Goal: Task Accomplishment & Management: Manage account settings

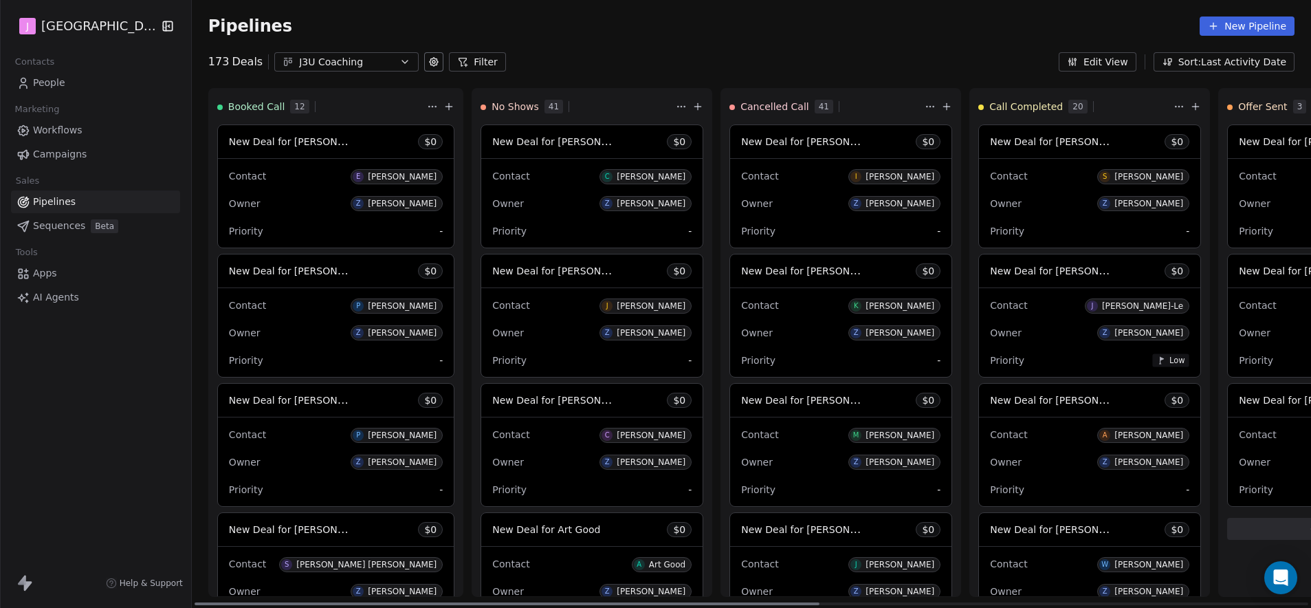
scroll to position [709, 0]
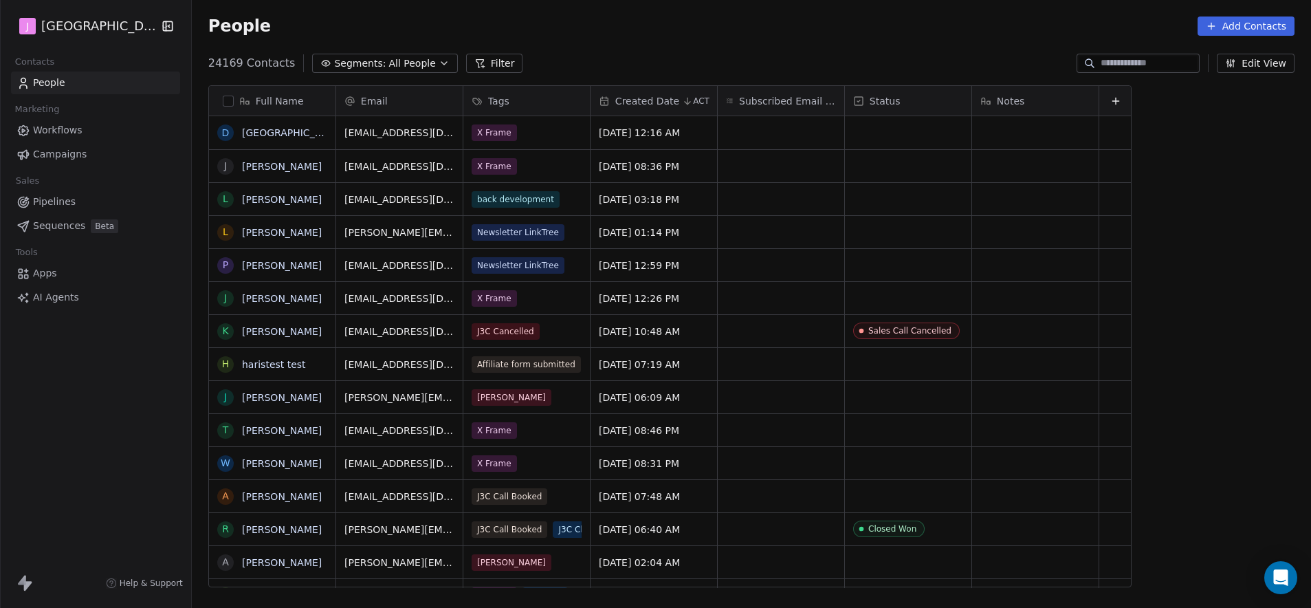
scroll to position [525, 1115]
click at [74, 133] on span "Workflows" at bounding box center [58, 130] width 50 height 14
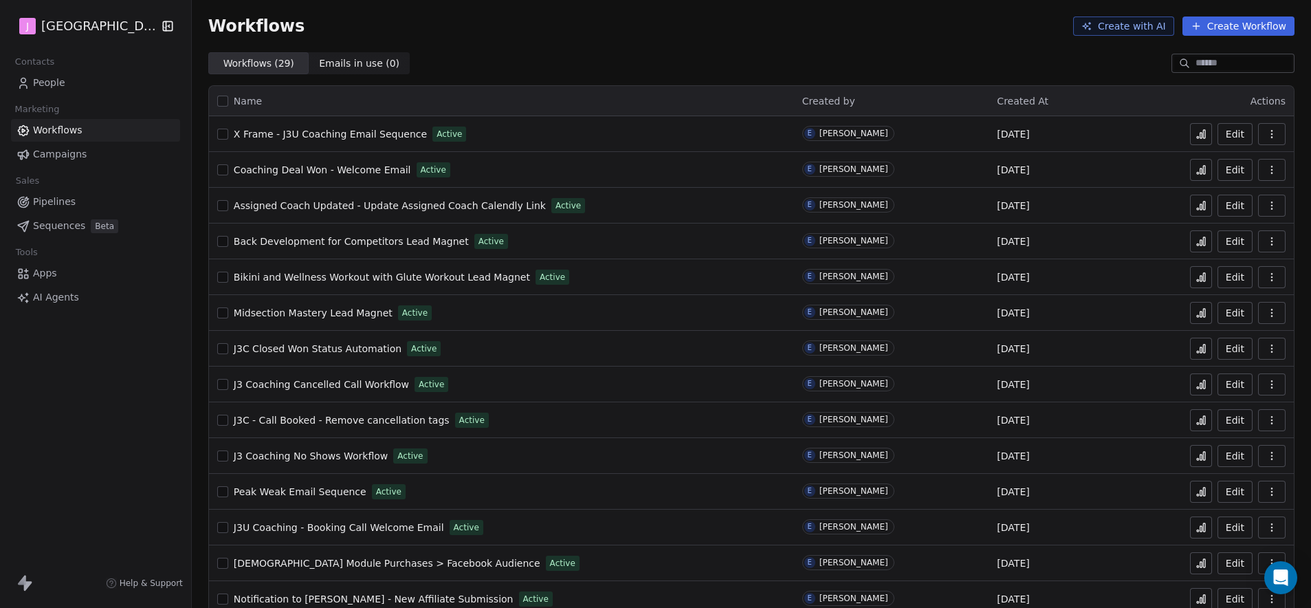
click at [71, 200] on span "Pipelines" at bounding box center [54, 202] width 43 height 14
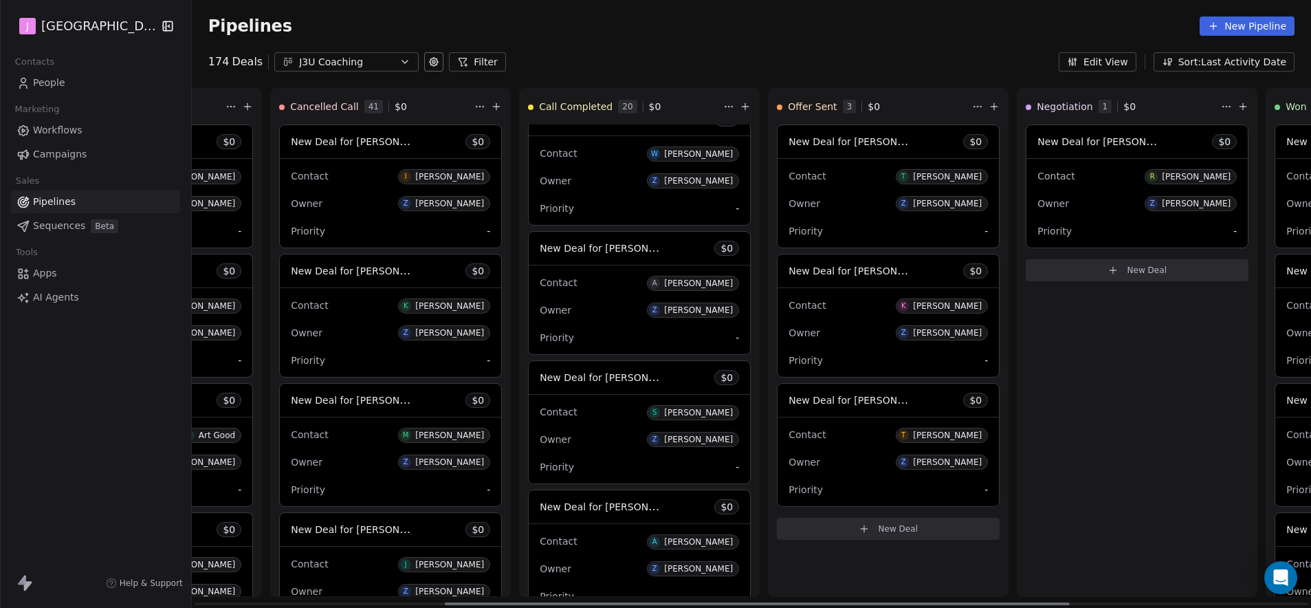
scroll to position [0, 451]
drag, startPoint x: 679, startPoint y: 603, endPoint x: 930, endPoint y: 598, distance: 250.4
click at [930, 602] on div at bounding box center [758, 603] width 626 height 3
click at [858, 143] on span "New Deal for [PERSON_NAME]" at bounding box center [860, 141] width 145 height 13
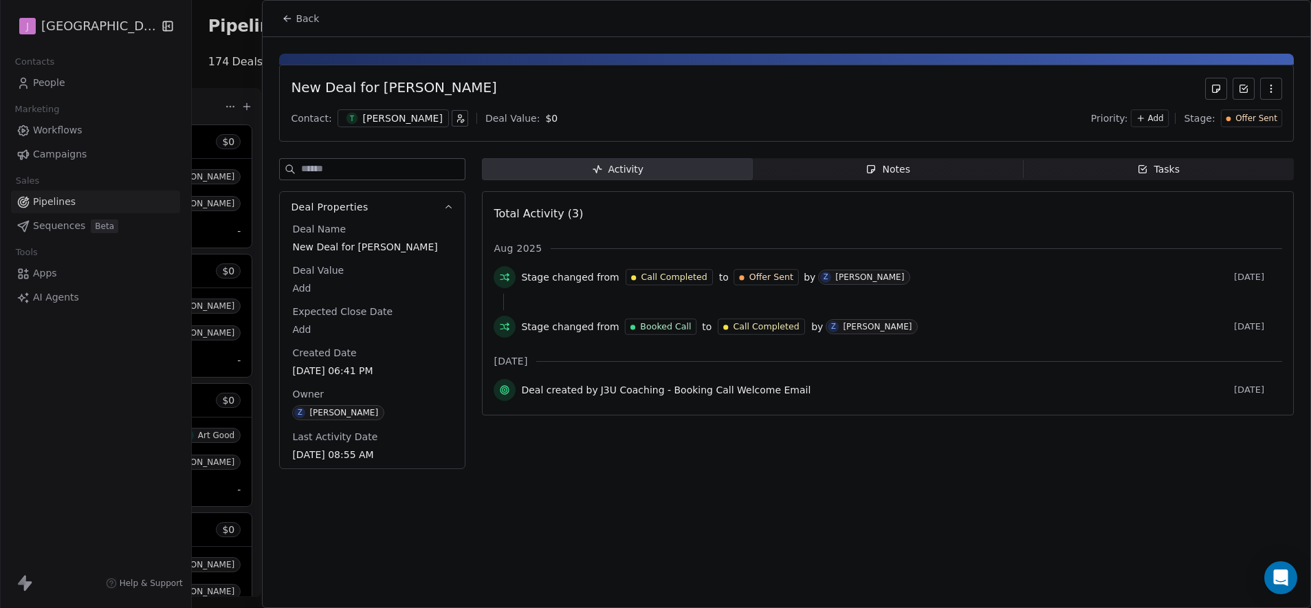
click at [1264, 118] on span "Offer Sent" at bounding box center [1257, 119] width 42 height 12
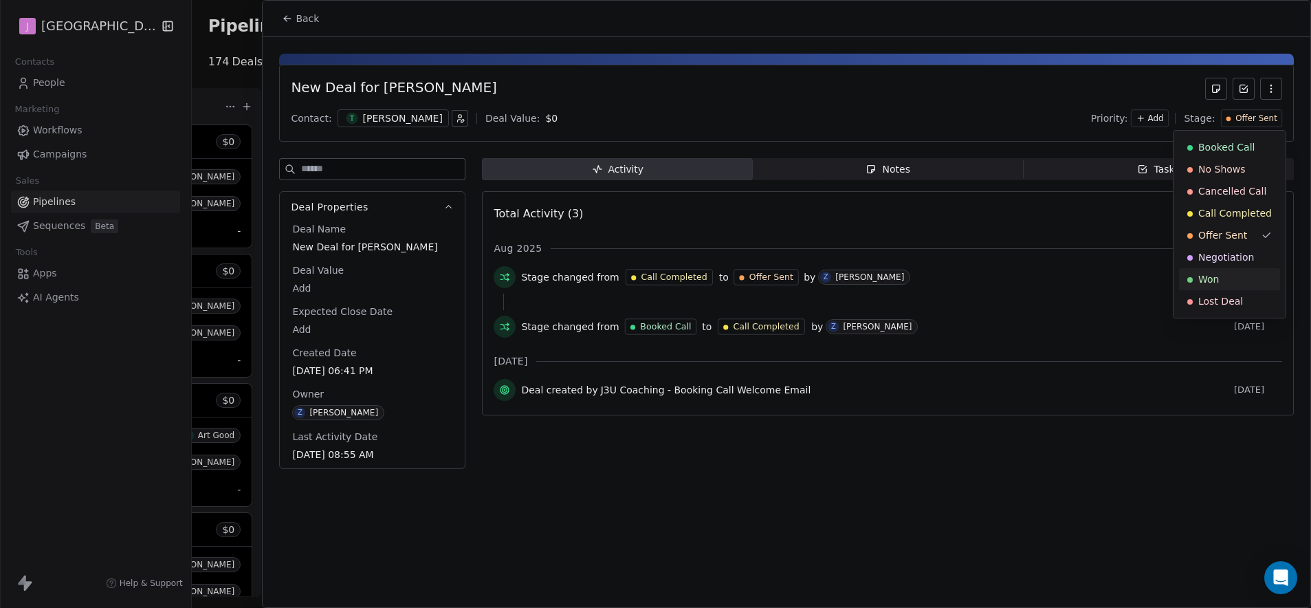
click at [1237, 273] on div "Won" at bounding box center [1230, 279] width 85 height 14
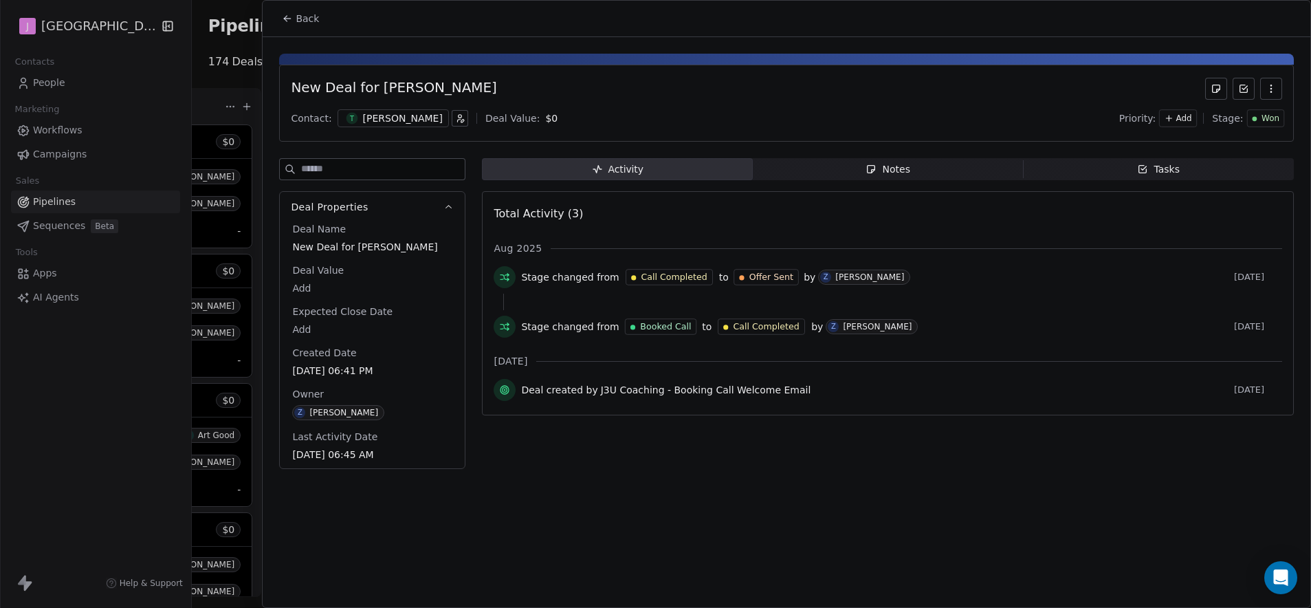
click at [306, 299] on div "Deal Name New Deal for [PERSON_NAME] Deal Value Add Expected Close Date Add Cre…" at bounding box center [373, 342] width 166 height 241
click at [305, 289] on body "J J3 University Contacts People Marketing Workflows Campaigns Sales Pipelines S…" at bounding box center [655, 304] width 1311 height 608
type input "*****"
click at [309, 29] on html "J J3 University Contacts People Marketing Workflows Campaigns Sales Pipelines S…" at bounding box center [655, 304] width 1311 height 608
click at [305, 28] on button "Back" at bounding box center [301, 18] width 54 height 25
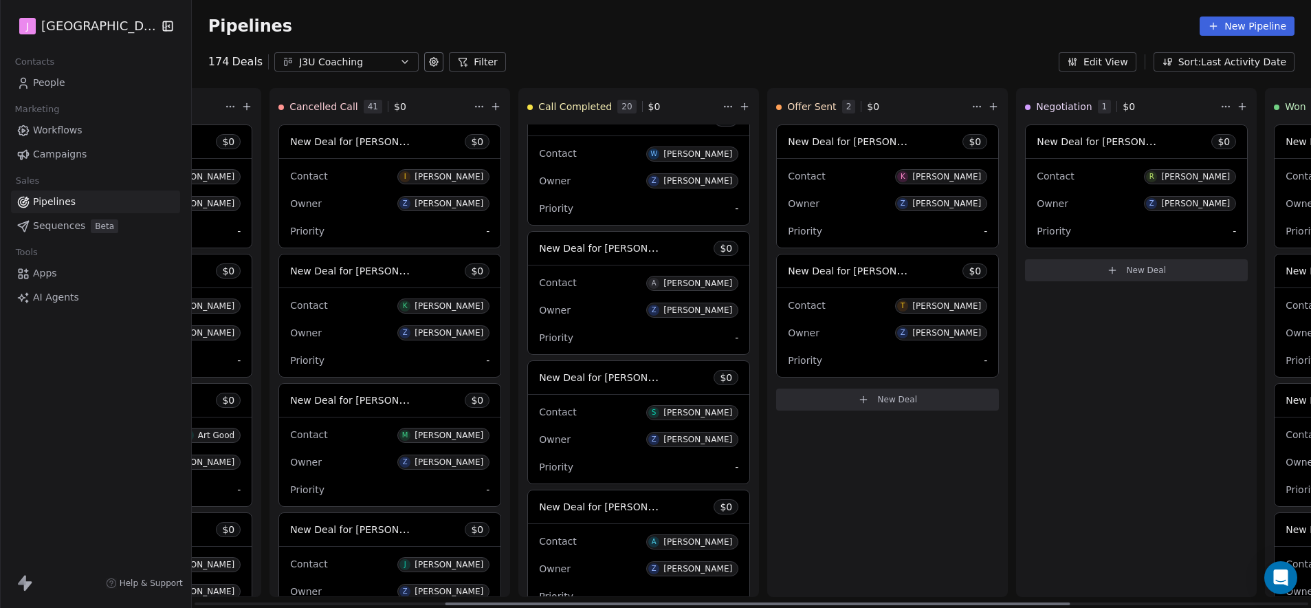
drag, startPoint x: 985, startPoint y: 566, endPoint x: 979, endPoint y: 574, distance: 9.8
click at [991, 570] on div "Booked Call 14 $ 0 New Deal for [PERSON_NAME] $ 0 Contact J [PERSON_NAME] Owner…" at bounding box center [756, 348] width 2031 height 520
drag, startPoint x: 915, startPoint y: 532, endPoint x: 928, endPoint y: 495, distance: 38.7
click at [767, 533] on div "Offer Sent 2 $ 0 New Deal for [PERSON_NAME] $ 0 Contact K [PERSON_NAME] Owner Z…" at bounding box center [887, 342] width 241 height 509
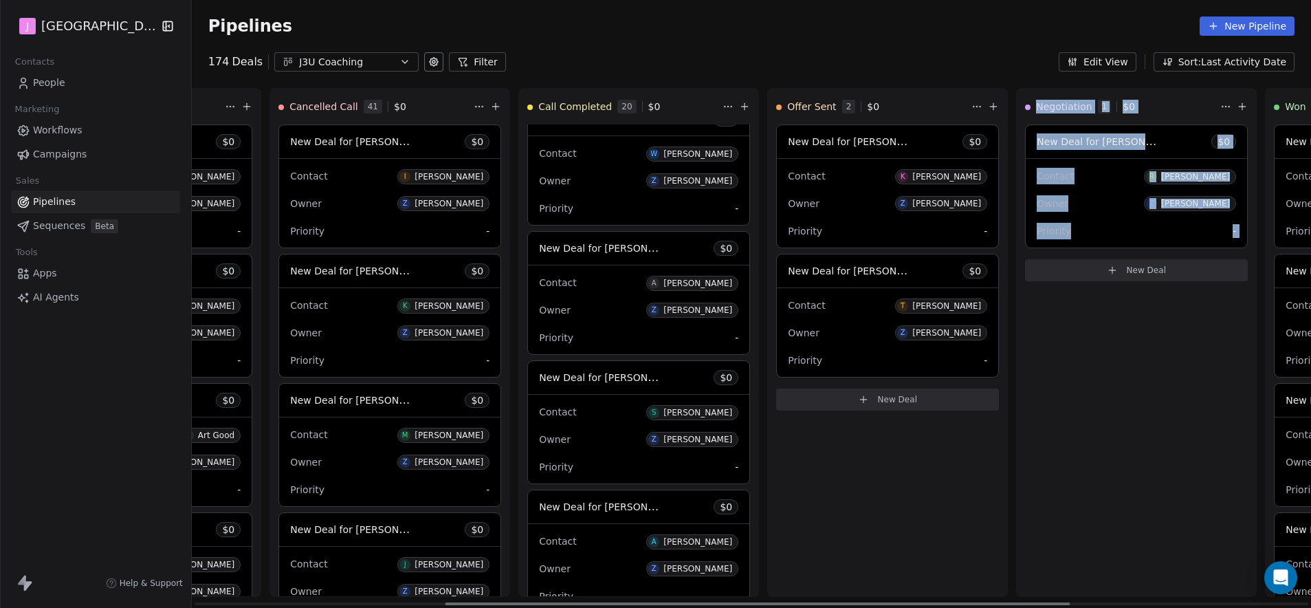
drag, startPoint x: 1038, startPoint y: 459, endPoint x: 873, endPoint y: 461, distance: 165.1
click at [872, 461] on div "Booked Call 14 $ 0 New Deal for [PERSON_NAME] $ 0 Contact J [PERSON_NAME] Owner…" at bounding box center [756, 348] width 2031 height 520
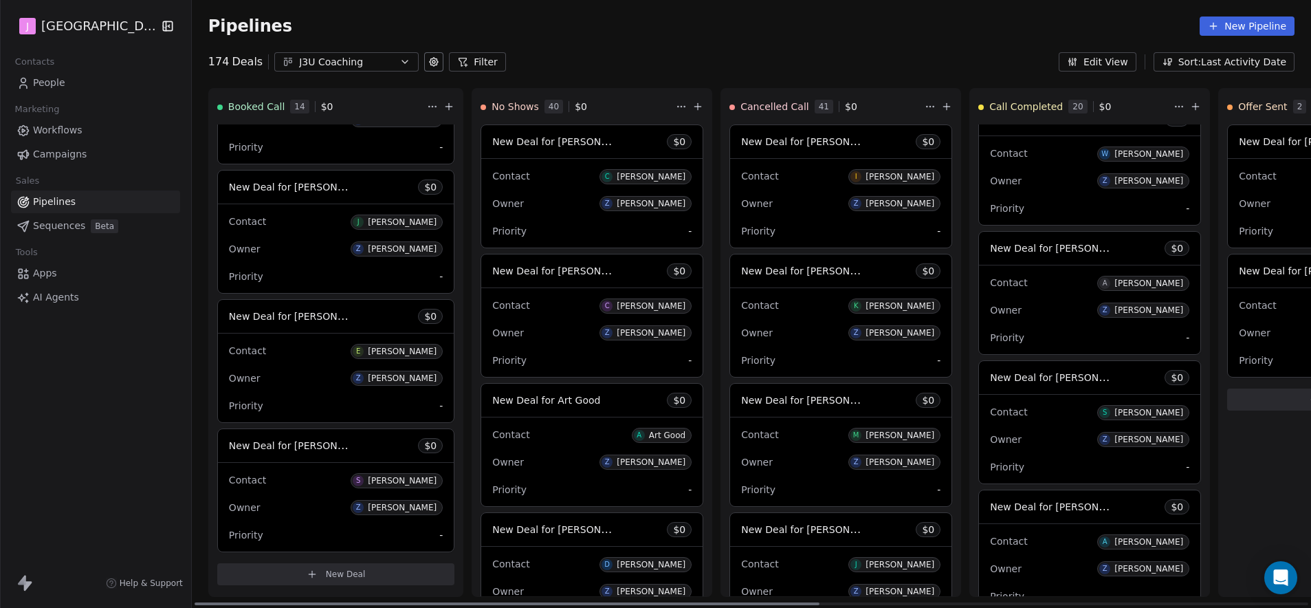
drag, startPoint x: 967, startPoint y: 603, endPoint x: 401, endPoint y: 478, distance: 579.7
click at [402, 602] on div at bounding box center [508, 603] width 626 height 3
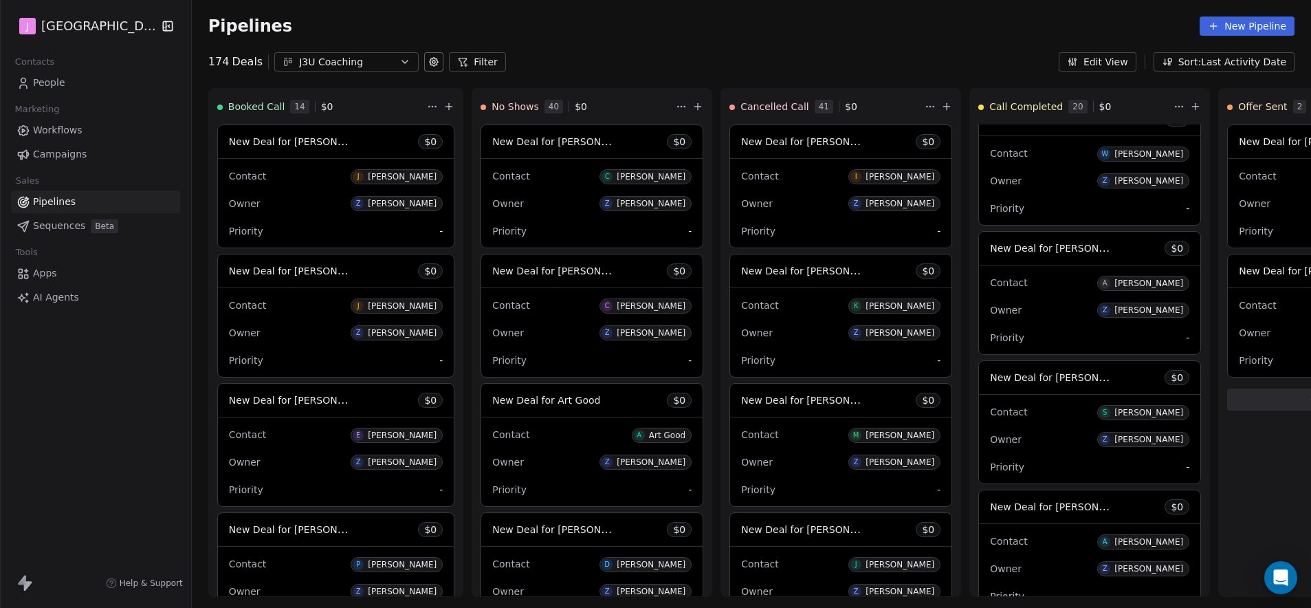
click at [45, 78] on span "People" at bounding box center [49, 83] width 32 height 14
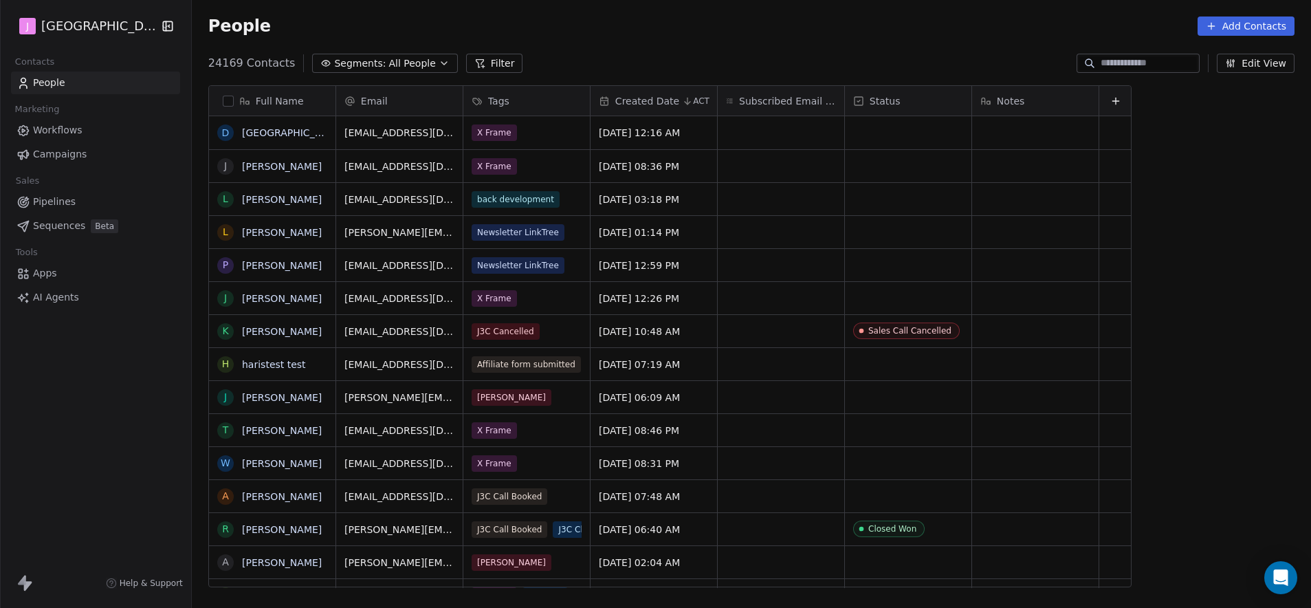
scroll to position [525, 1115]
click at [1159, 67] on input at bounding box center [1149, 63] width 96 height 14
paste input "**********"
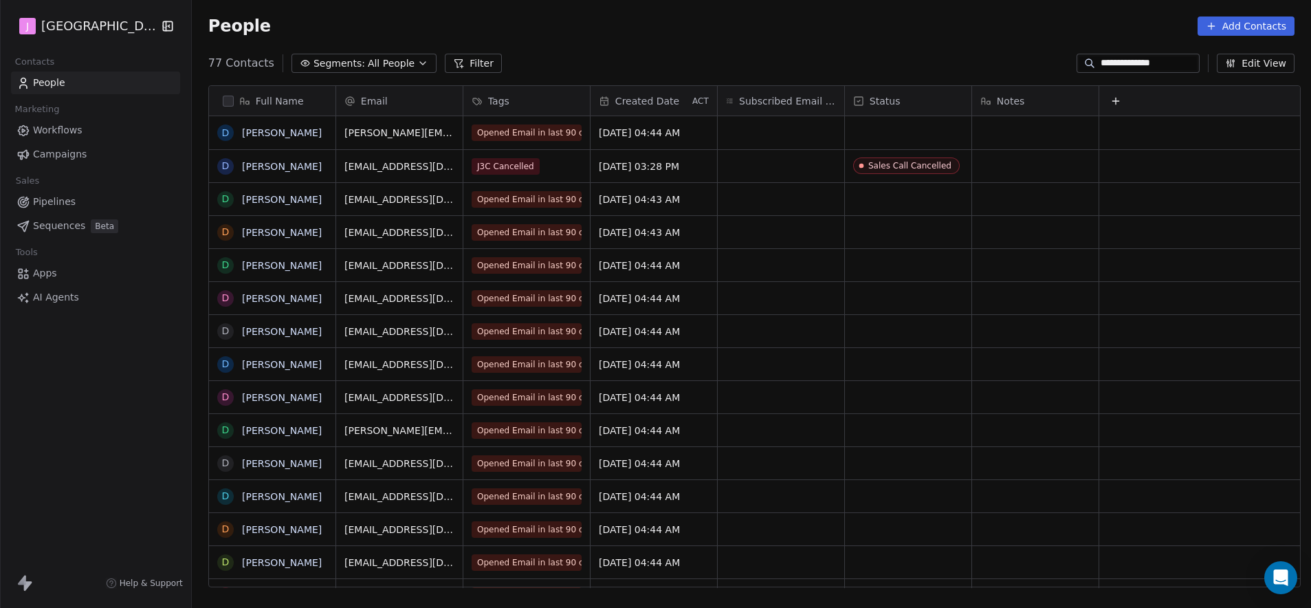
type input "**********"
click at [939, 168] on div "Sales Call Cancelled" at bounding box center [910, 166] width 83 height 10
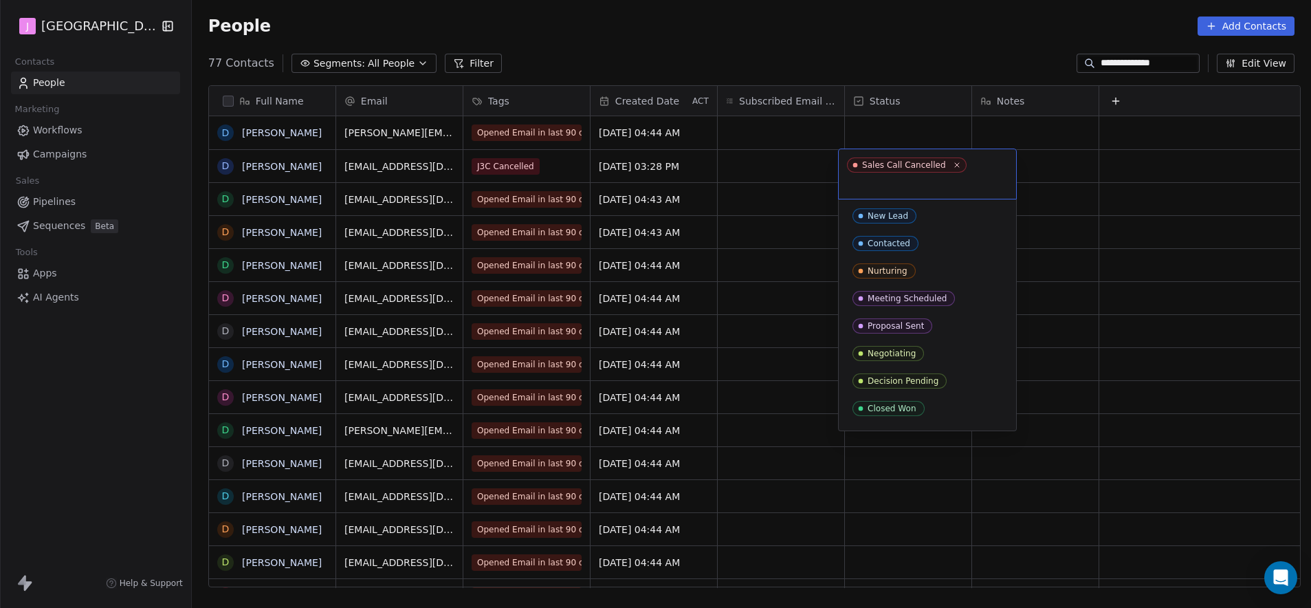
scroll to position [77, 0]
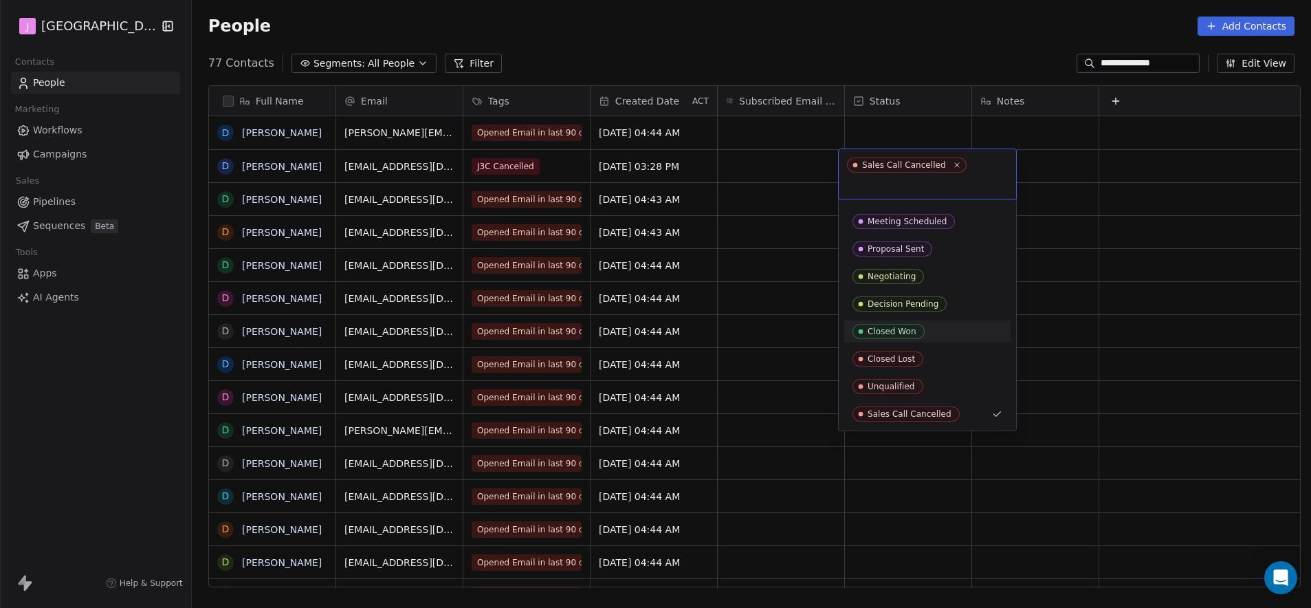
click at [903, 337] on span "Closed Won" at bounding box center [889, 331] width 72 height 15
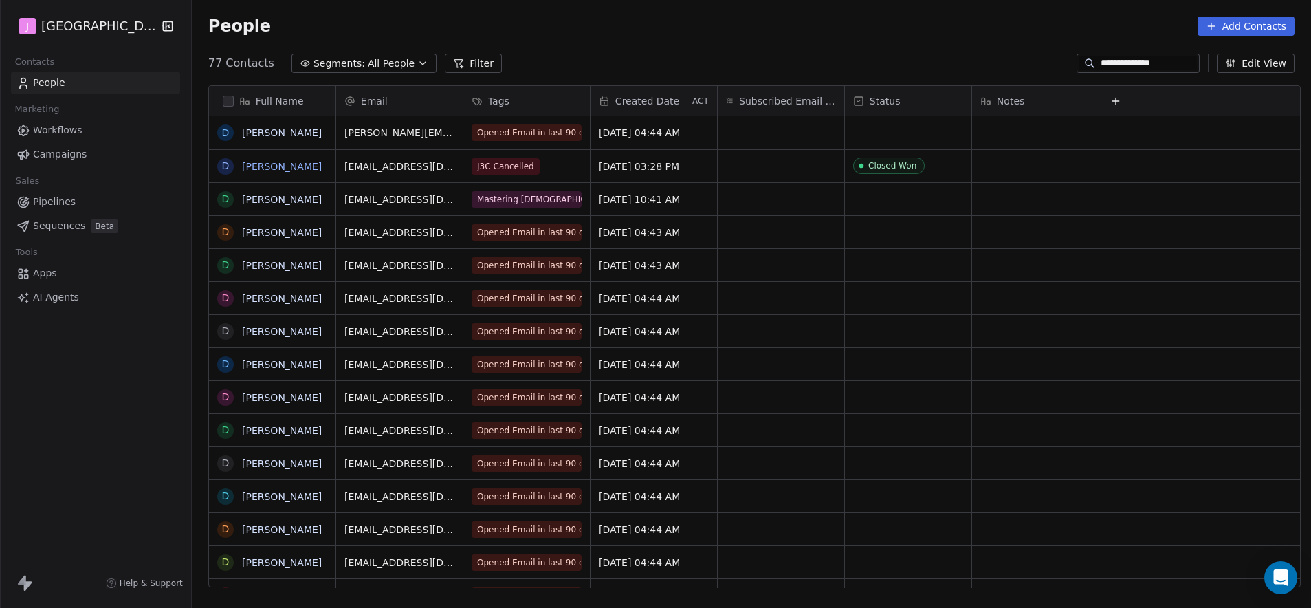
click at [275, 170] on link "[PERSON_NAME]" at bounding box center [282, 166] width 80 height 11
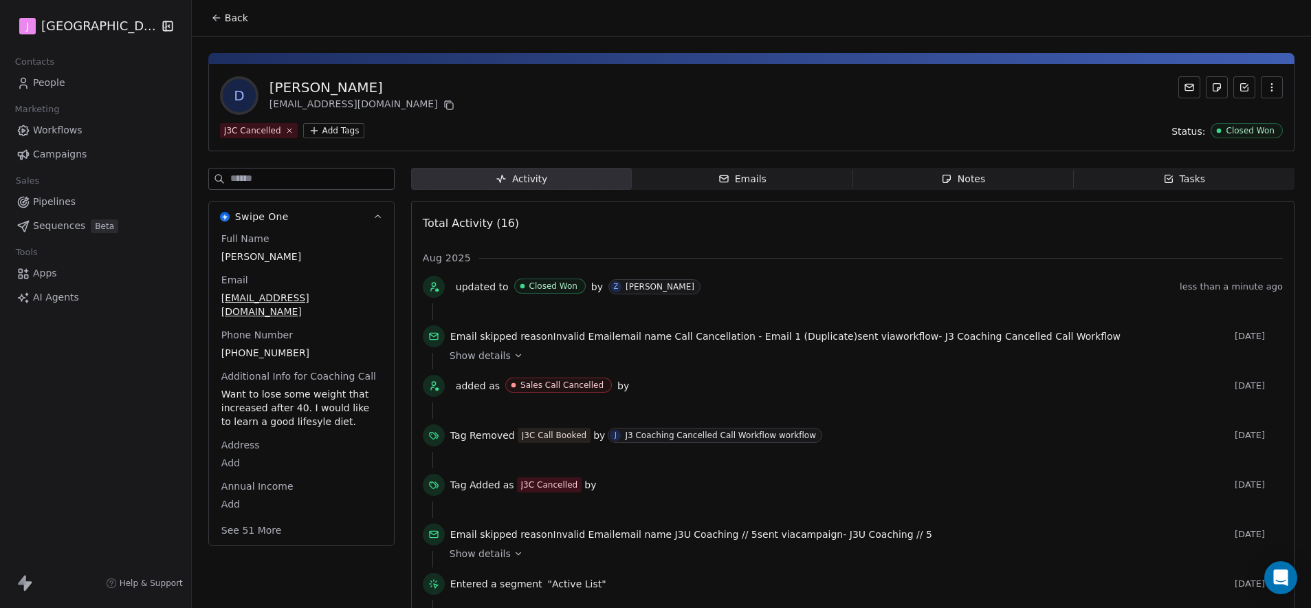
click at [252, 520] on button "See 51 More" at bounding box center [251, 530] width 77 height 25
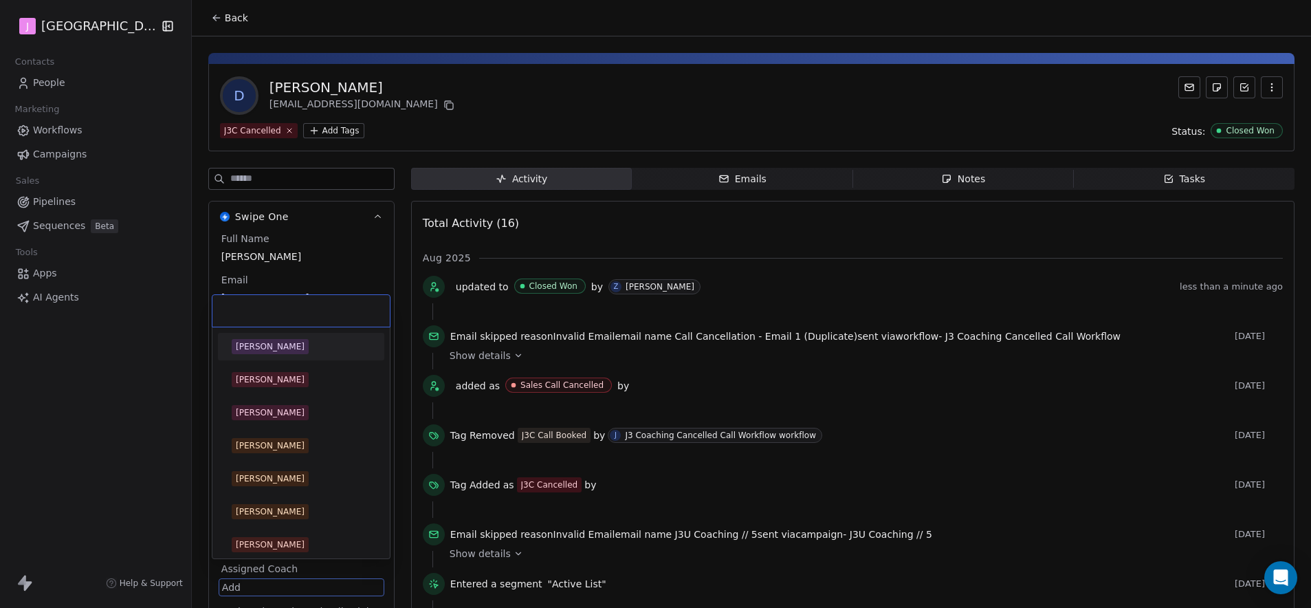
click at [230, 570] on html "J J3 University Contacts People Marketing Workflows Campaigns Sales Pipelines S…" at bounding box center [655, 304] width 1311 height 608
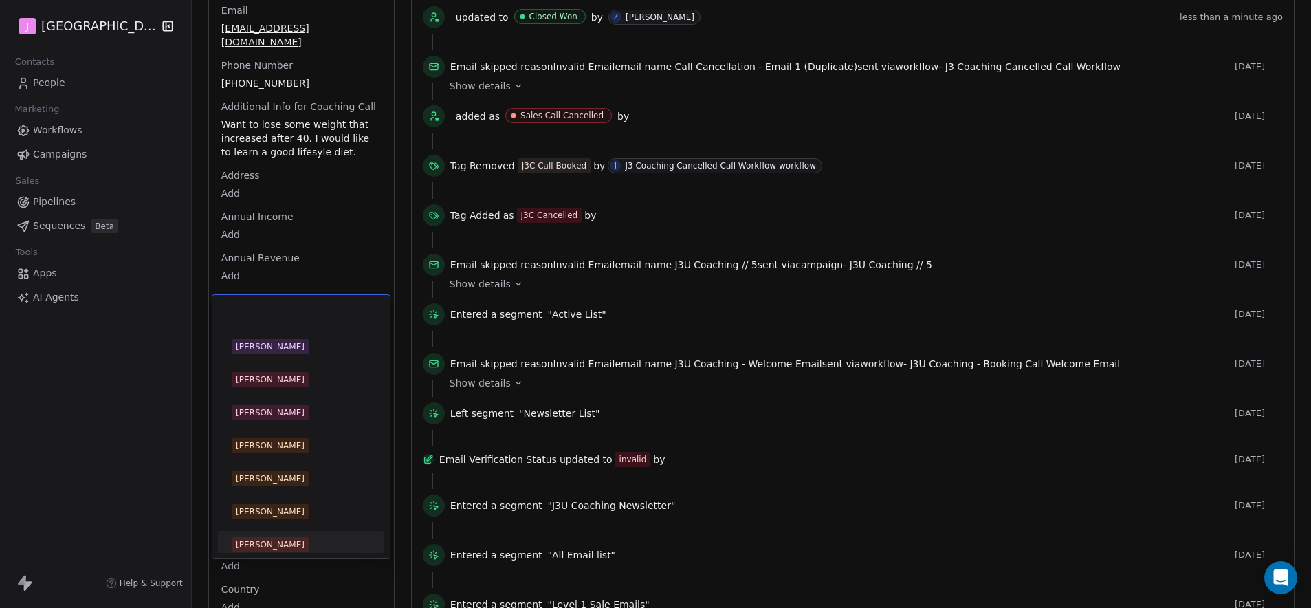
click at [263, 545] on div "[PERSON_NAME]" at bounding box center [270, 544] width 69 height 12
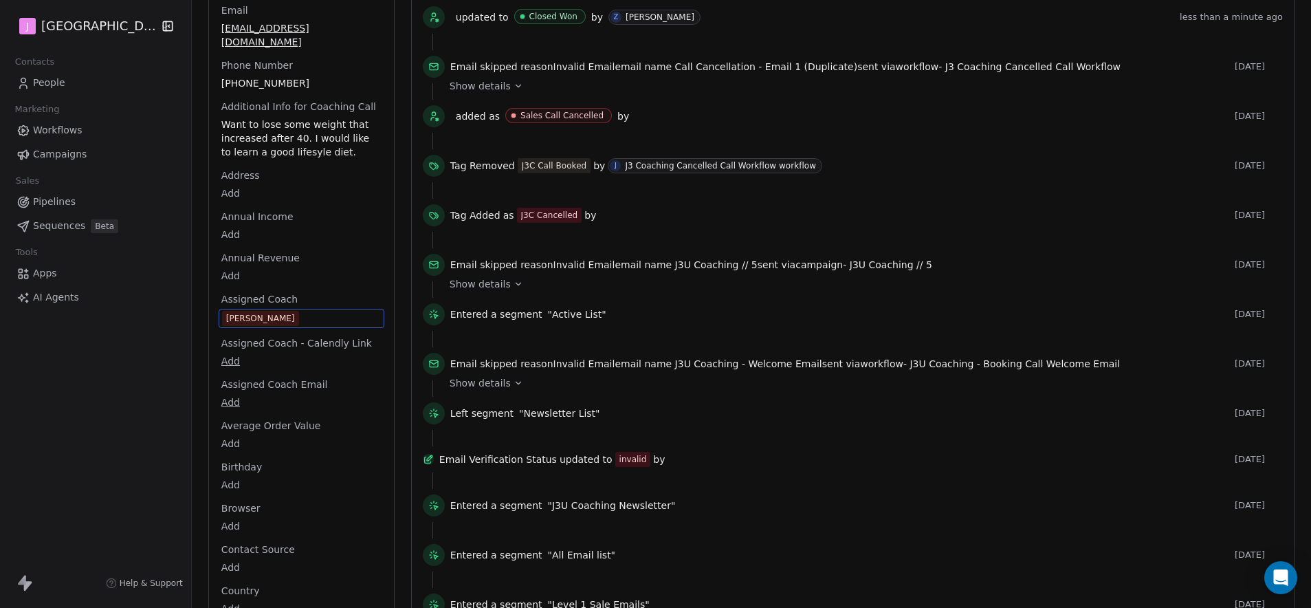
scroll to position [0, 0]
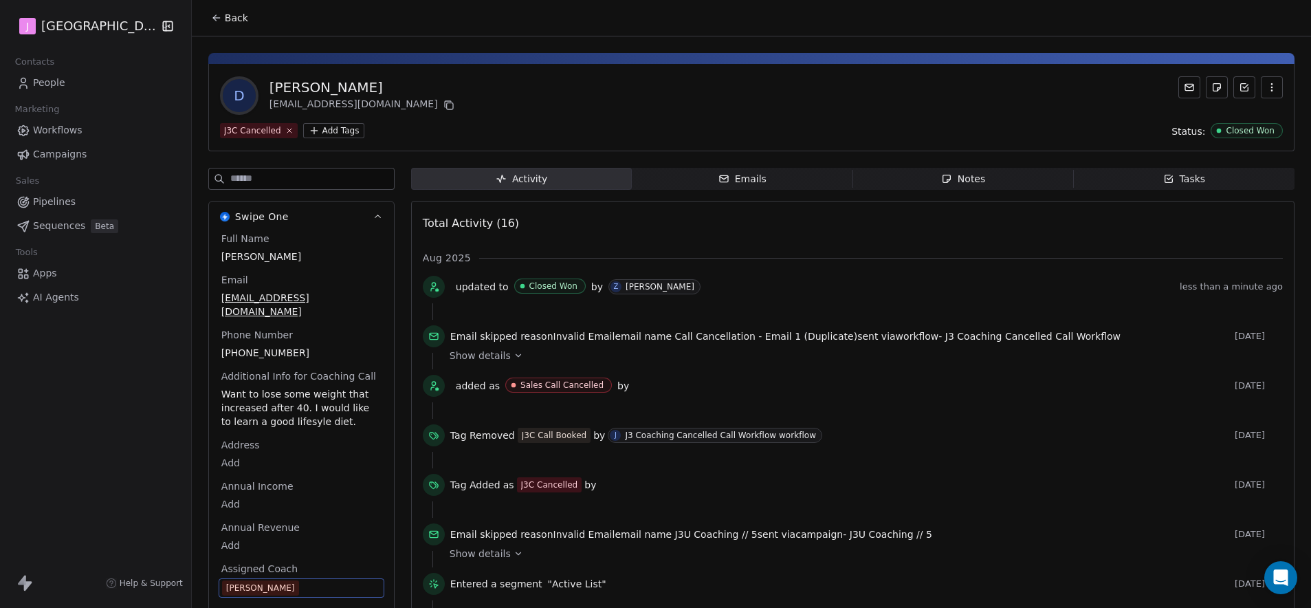
click at [226, 27] on button "Back" at bounding box center [230, 18] width 54 height 25
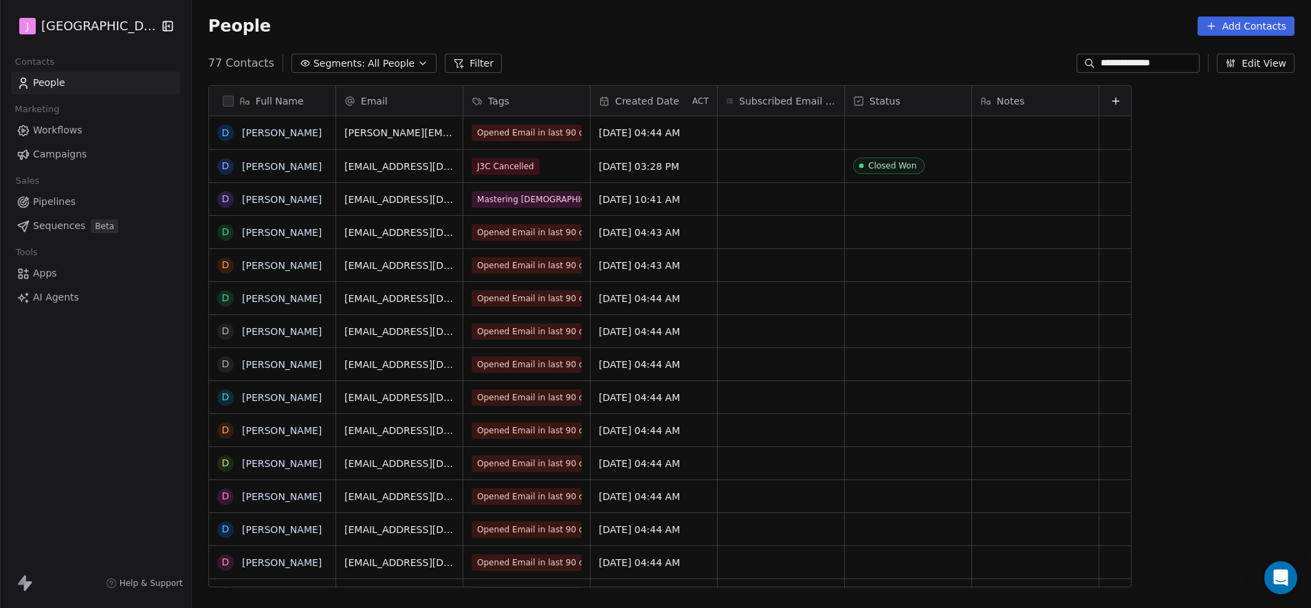
scroll to position [525, 1115]
click at [60, 198] on span "Pipelines" at bounding box center [54, 202] width 43 height 14
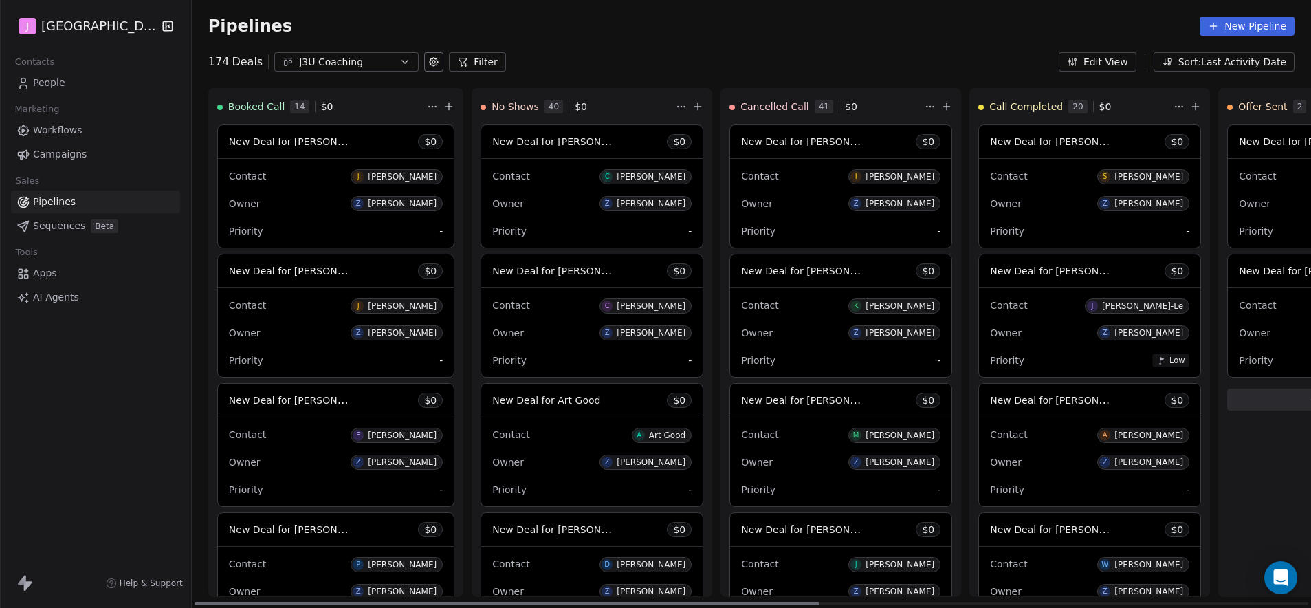
click at [444, 110] on icon at bounding box center [449, 106] width 11 height 11
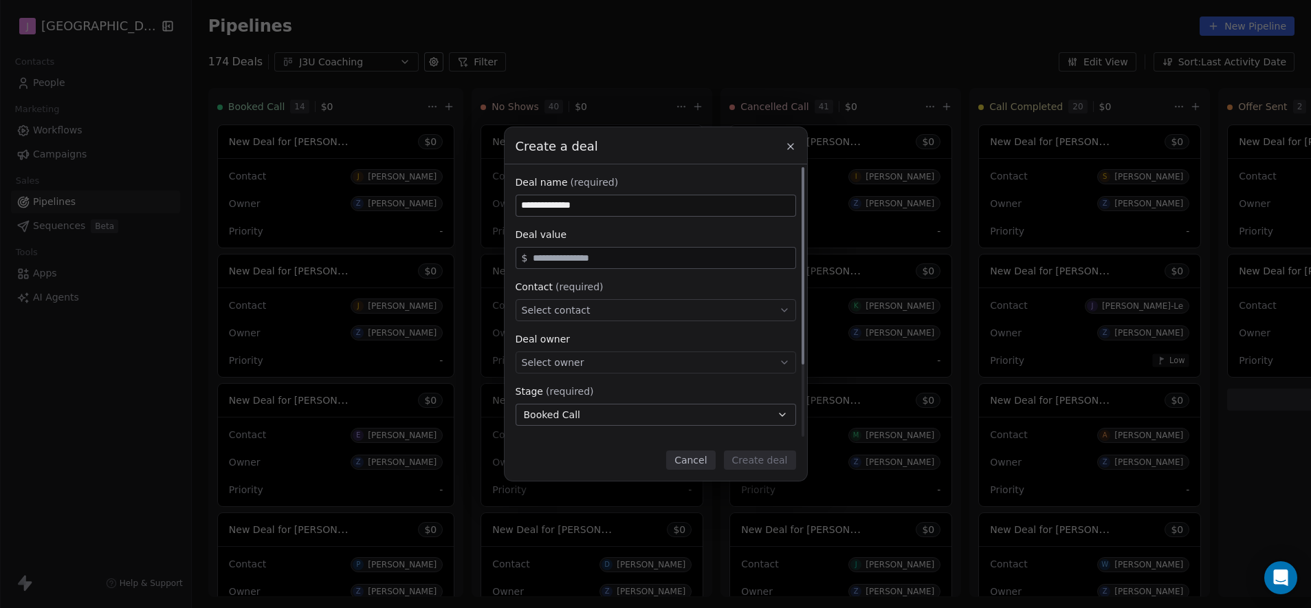
type input "**********"
type input "*****"
click at [611, 415] on button "Booked Call" at bounding box center [656, 415] width 281 height 22
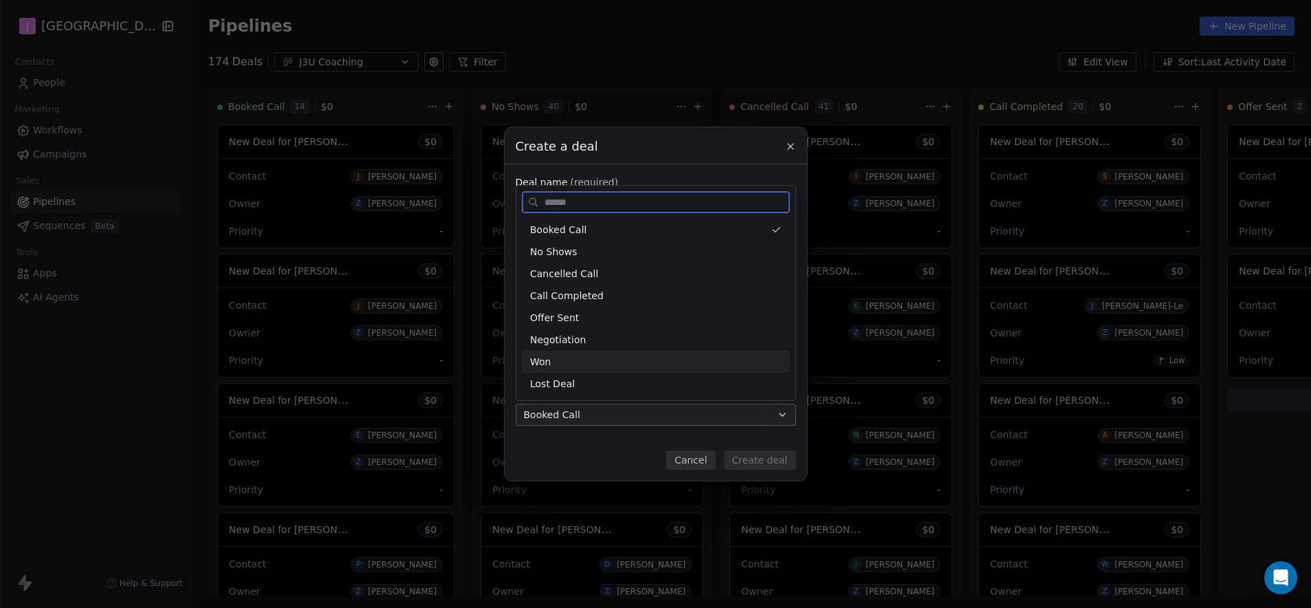
click at [576, 364] on div "Won" at bounding box center [656, 362] width 252 height 14
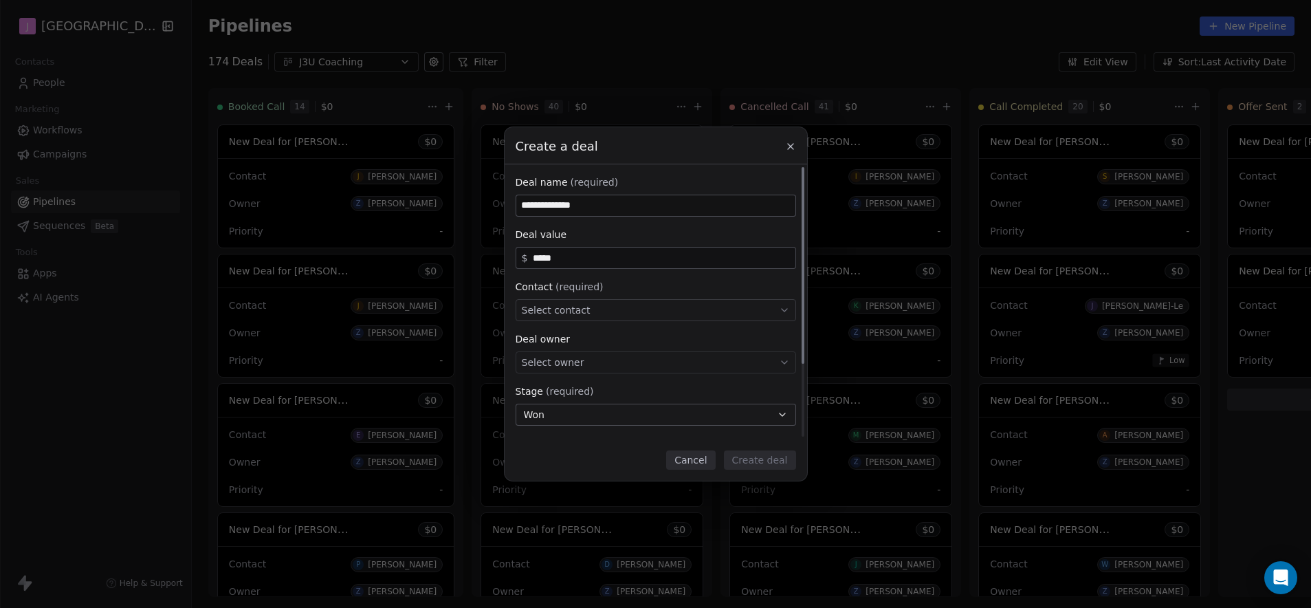
click at [574, 365] on span "Select owner" at bounding box center [553, 363] width 63 height 14
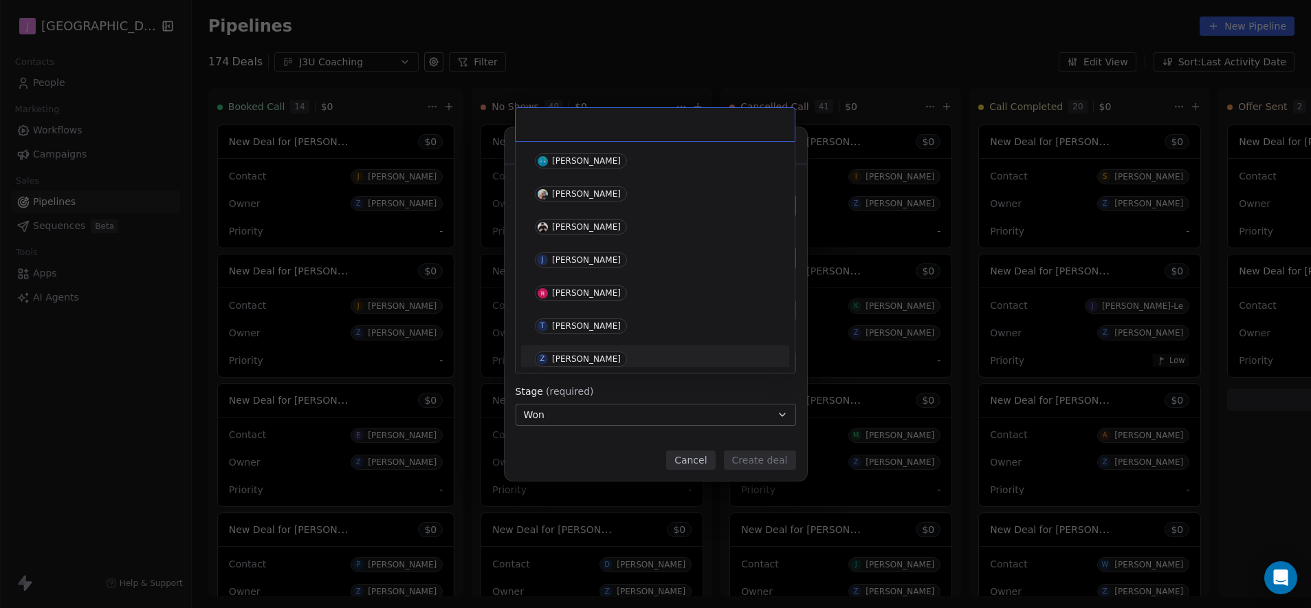
click at [575, 360] on div "[PERSON_NAME]" at bounding box center [586, 359] width 69 height 10
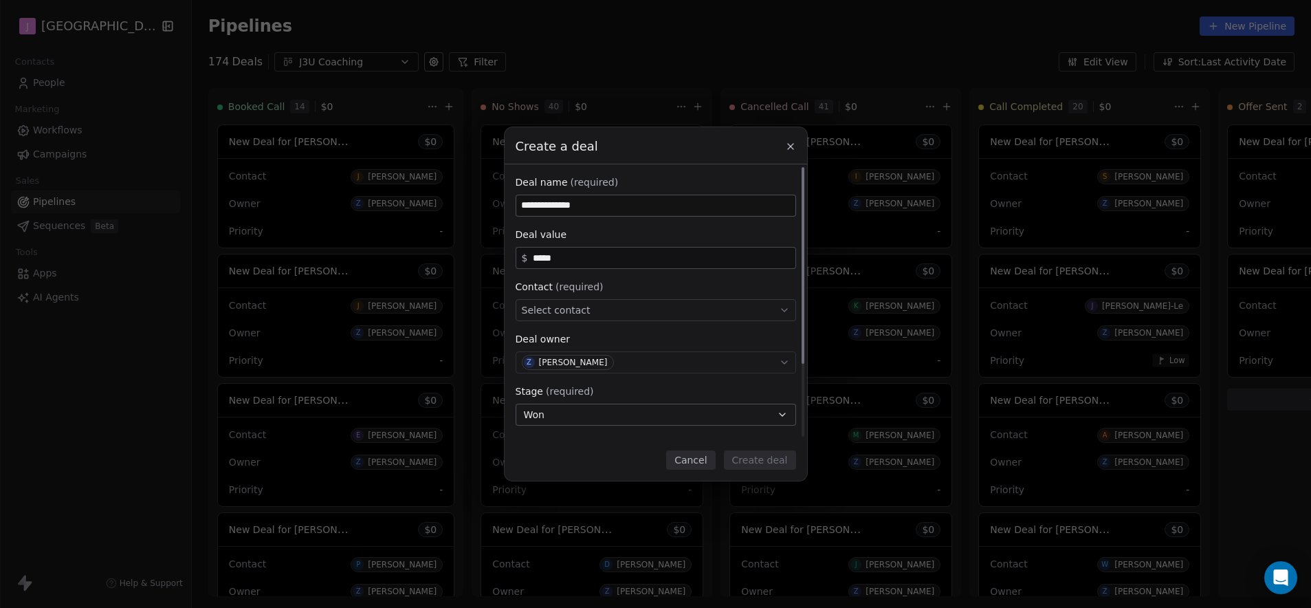
click at [576, 319] on div "Select contact" at bounding box center [656, 310] width 281 height 22
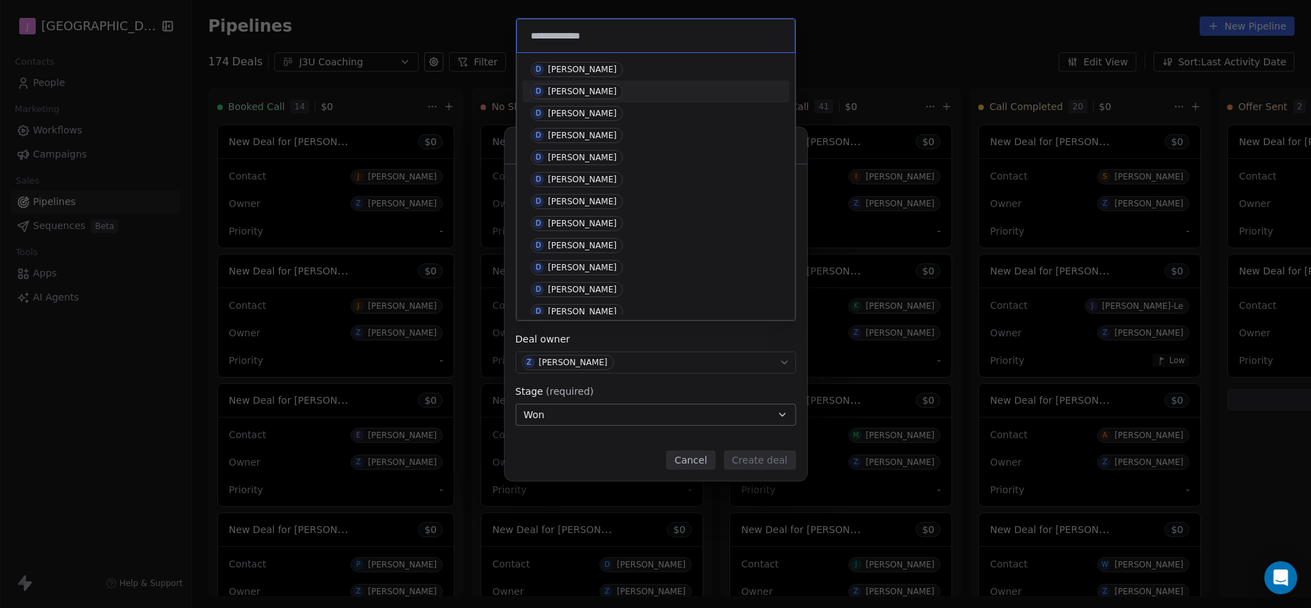
type input "**********"
click at [623, 87] on div "D [PERSON_NAME]" at bounding box center [656, 91] width 250 height 15
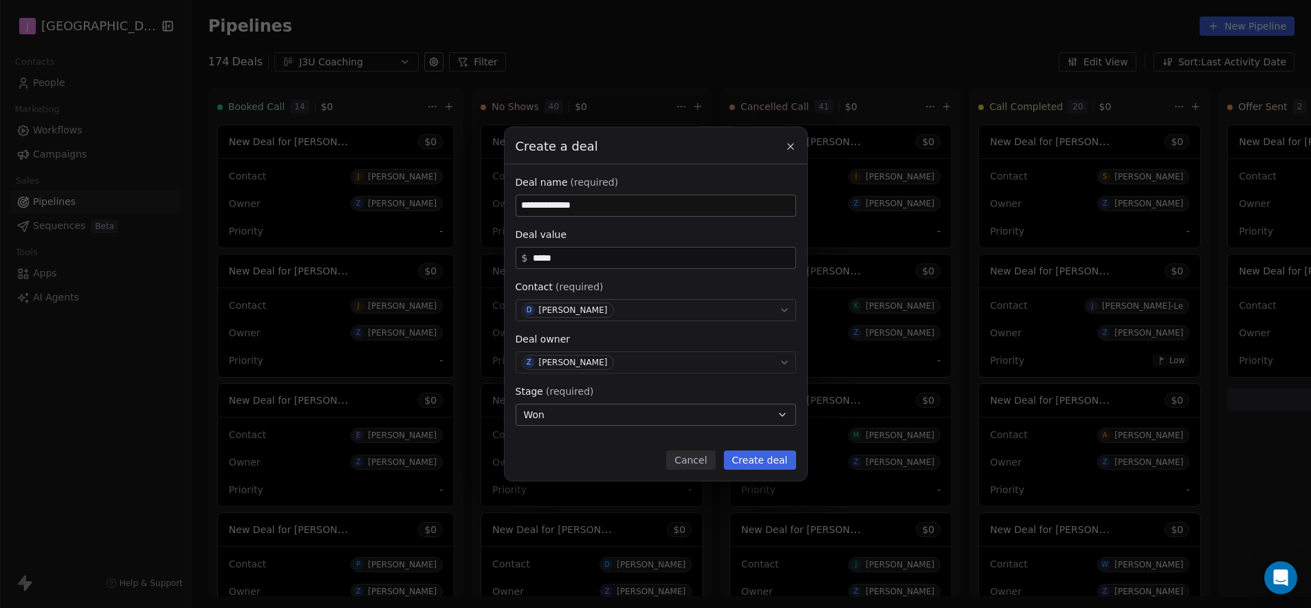
click at [752, 453] on button "Create deal" at bounding box center [760, 459] width 72 height 19
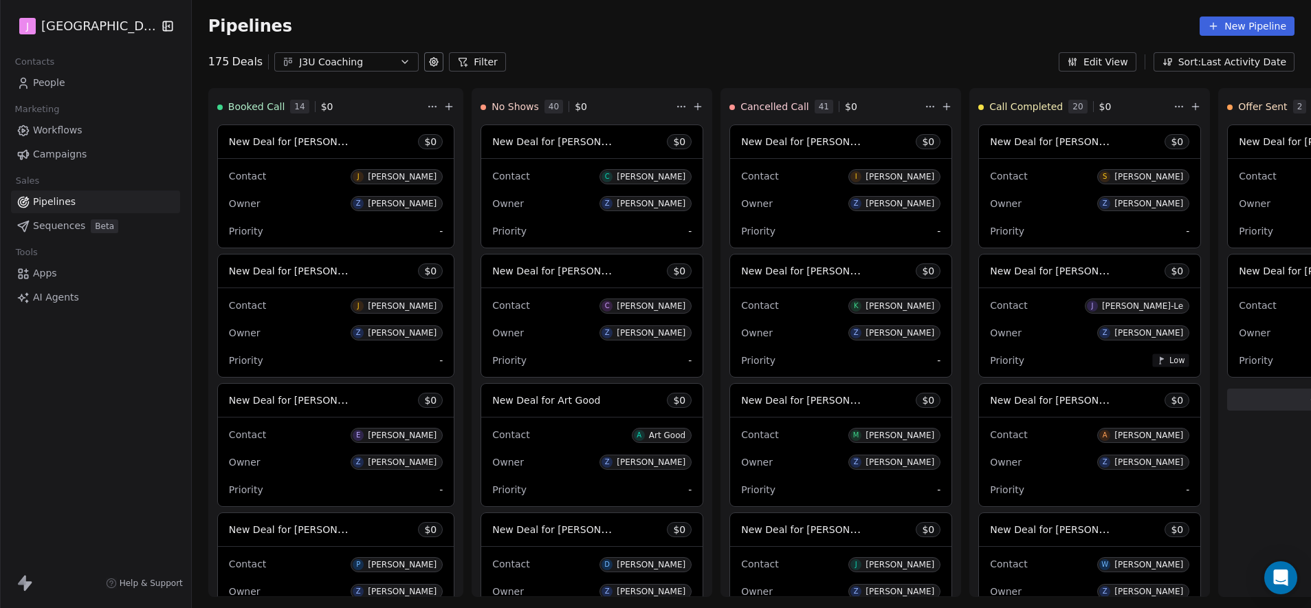
click at [67, 83] on link "People" at bounding box center [95, 83] width 169 height 23
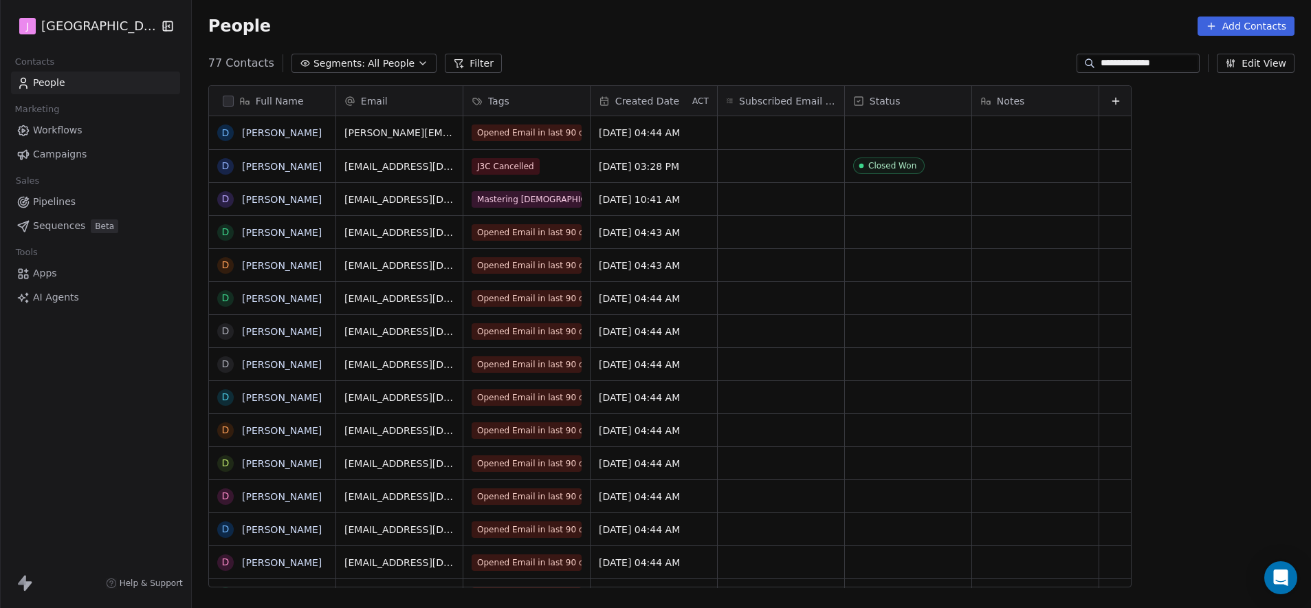
scroll to position [525, 1115]
click at [289, 162] on link "[PERSON_NAME]" at bounding box center [282, 166] width 80 height 11
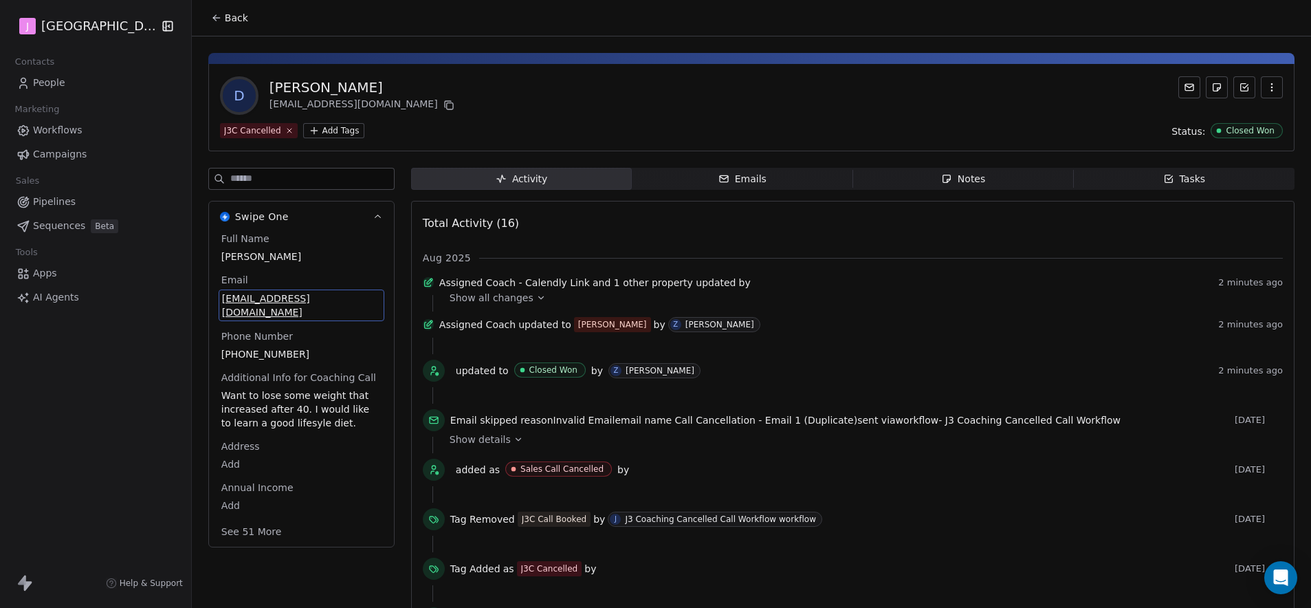
click at [283, 299] on span "[EMAIL_ADDRESS][DOMAIN_NAME]" at bounding box center [301, 306] width 159 height 28
type input "**********"
click at [404, 140] on html "J J3 University Contacts People Marketing Workflows Campaigns Sales Pipelines S…" at bounding box center [655, 304] width 1311 height 608
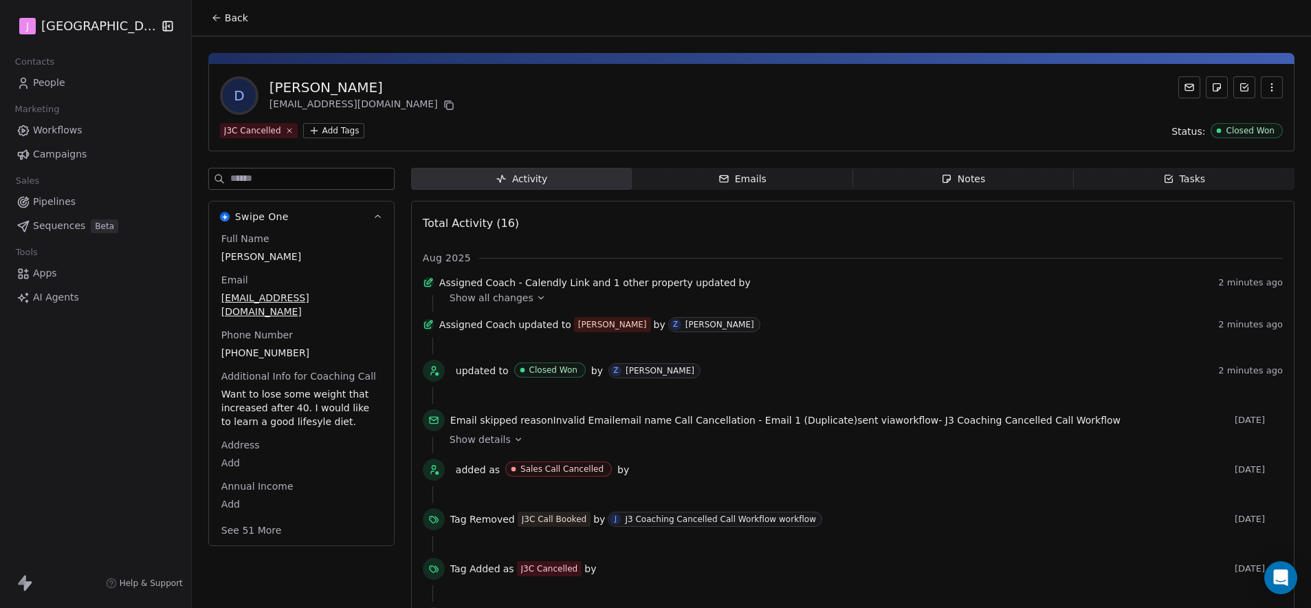
click at [56, 197] on span "Pipelines" at bounding box center [54, 202] width 43 height 14
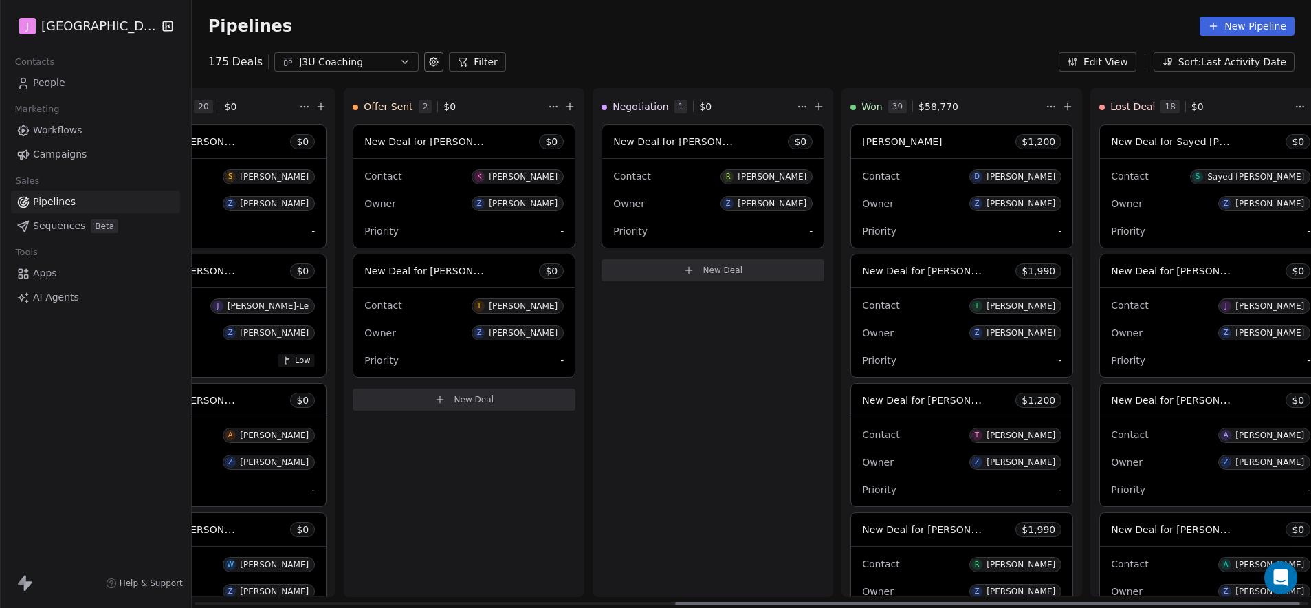
scroll to position [0, 880]
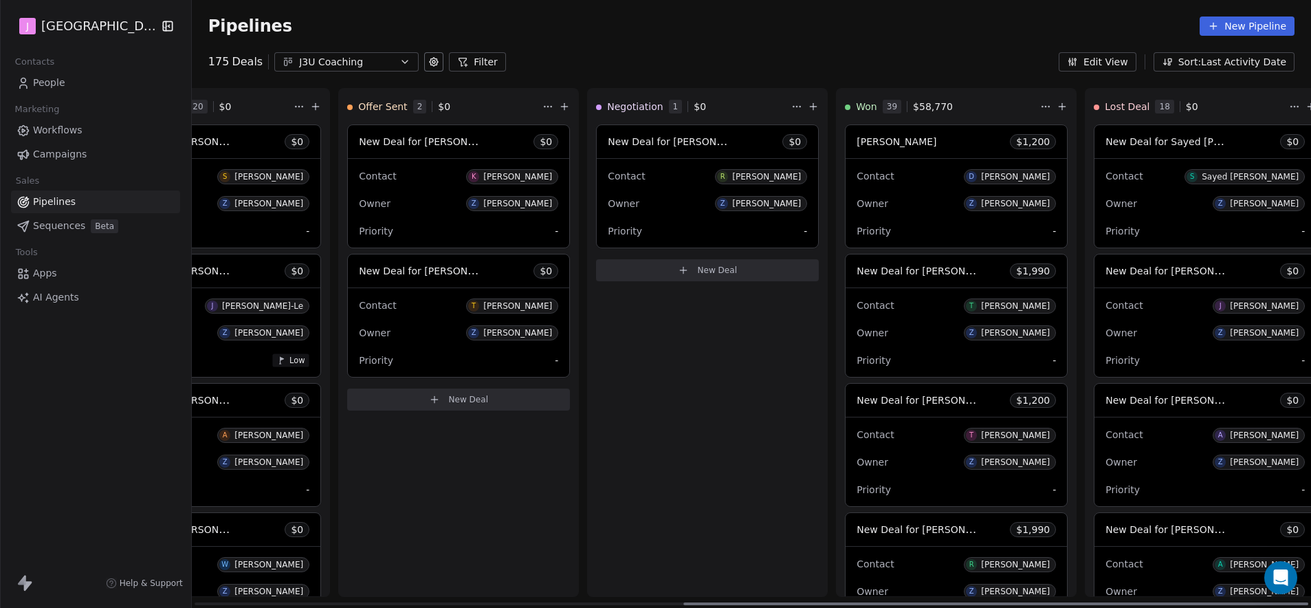
click at [857, 145] on span "[PERSON_NAME]" at bounding box center [897, 141] width 80 height 11
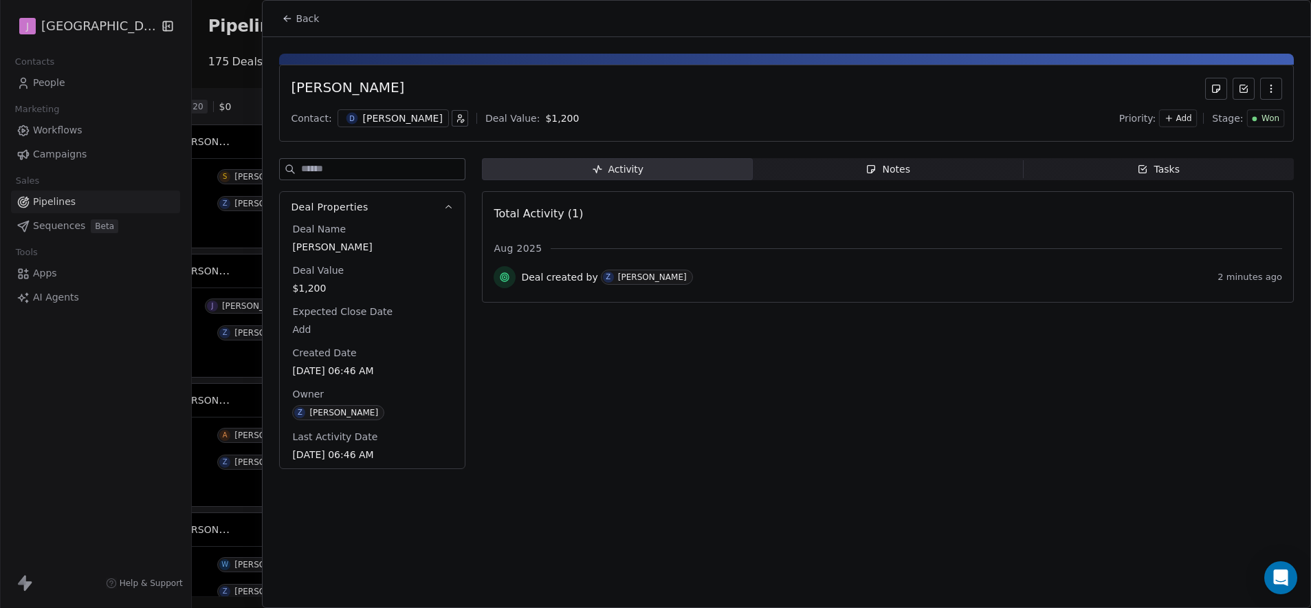
click at [57, 133] on div at bounding box center [655, 304] width 1311 height 608
